Goal: Communication & Community: Share content

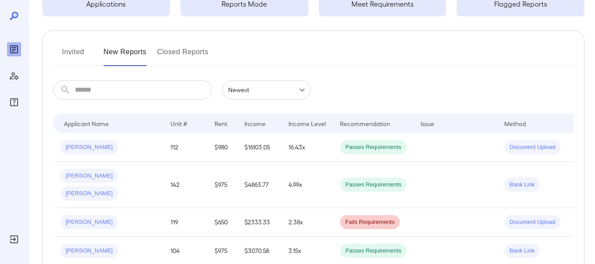
scroll to position [79, 0]
click at [68, 54] on button "Invited" at bounding box center [73, 54] width 40 height 21
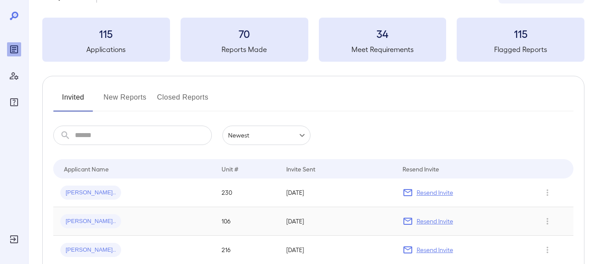
scroll to position [77, 0]
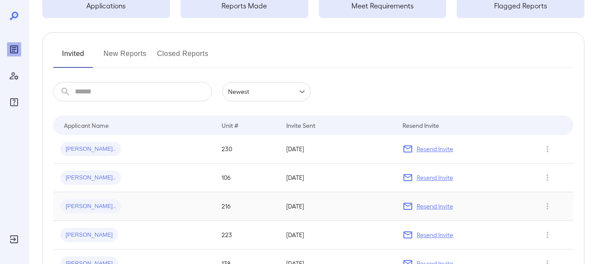
click at [91, 204] on span "[PERSON_NAME].." at bounding box center [90, 206] width 61 height 8
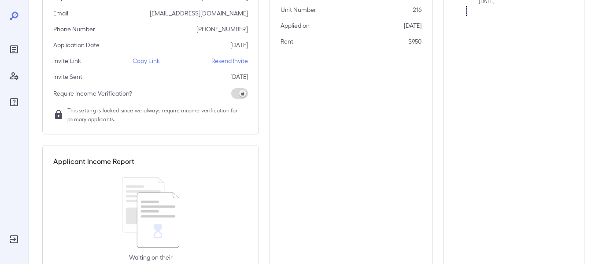
scroll to position [124, 0]
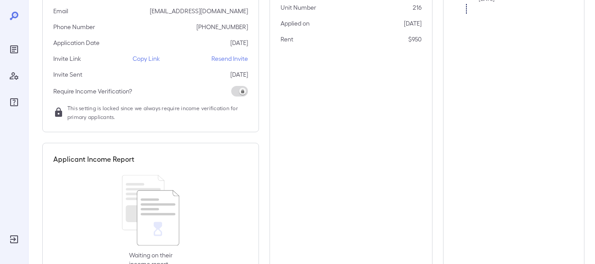
click at [155, 59] on p "Copy Link" at bounding box center [146, 58] width 27 height 9
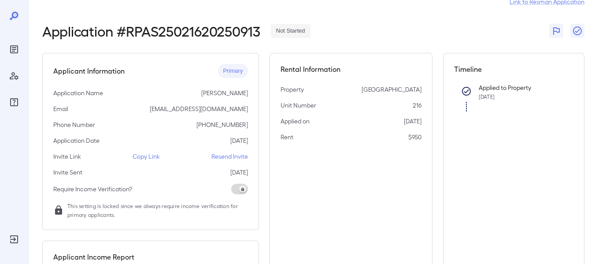
scroll to position [0, 0]
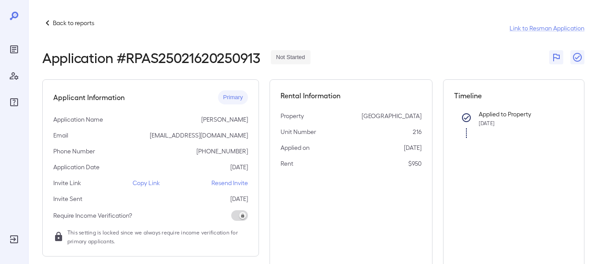
click at [64, 25] on p "Back to reports" at bounding box center [73, 23] width 41 height 9
